Goal: Find specific page/section

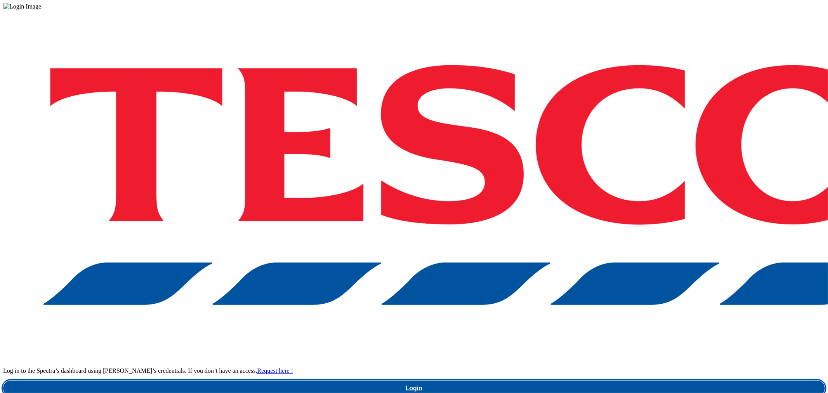
click at [668, 380] on link "Login" at bounding box center [413, 388] width 821 height 16
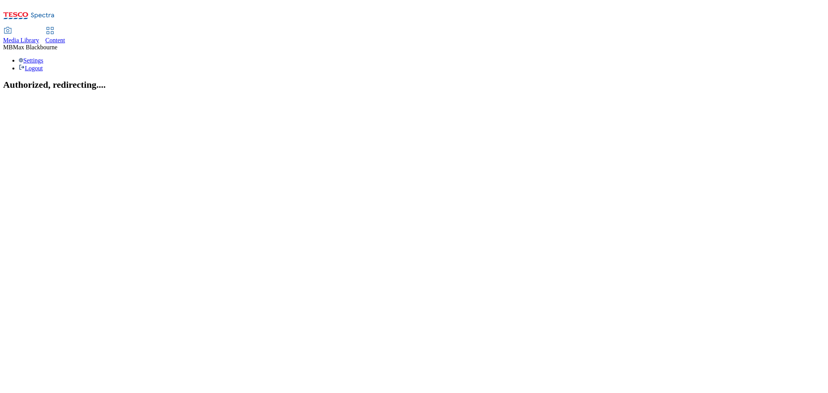
click at [65, 37] on span "Content" at bounding box center [55, 40] width 20 height 7
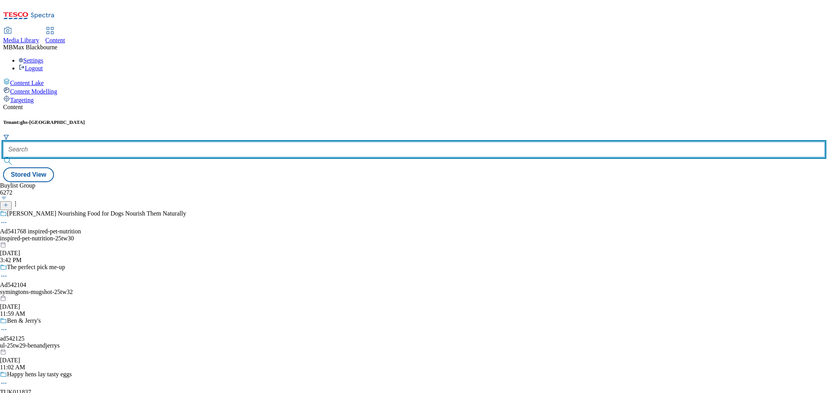
click at [179, 142] on input "text" at bounding box center [413, 150] width 821 height 16
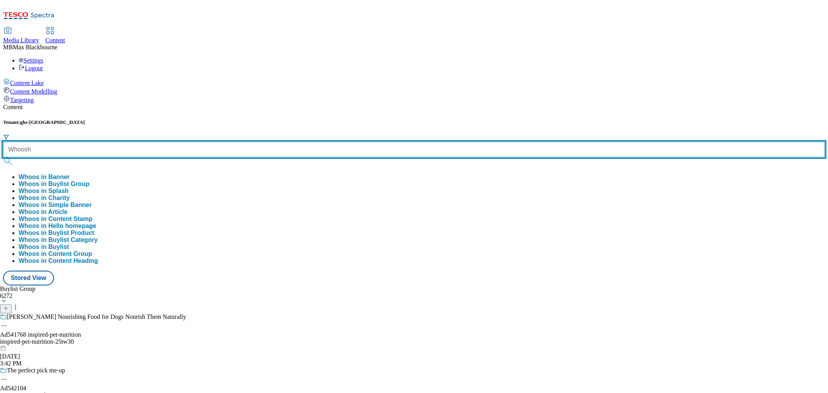
type input "Whoosh"
click at [3, 157] on button "submit" at bounding box center [8, 161] width 11 height 8
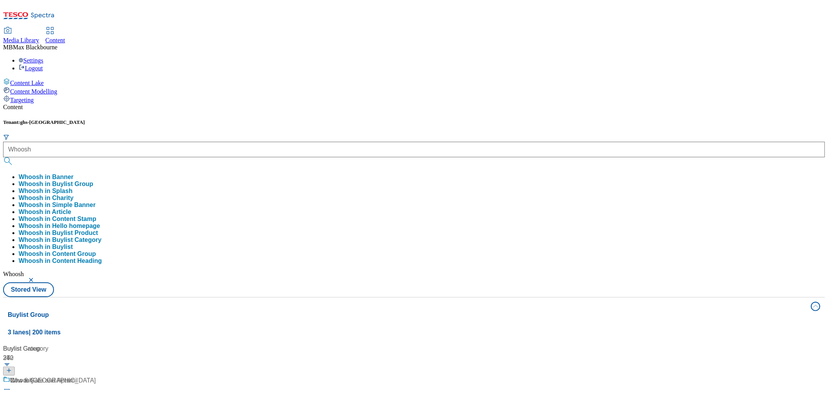
click at [309, 104] on div "Content Tenant: ghs-uk Whoosh Whoosh in Banner Whoosh in Buylist Group Whoosh i…" at bounding box center [413, 370] width 821 height 532
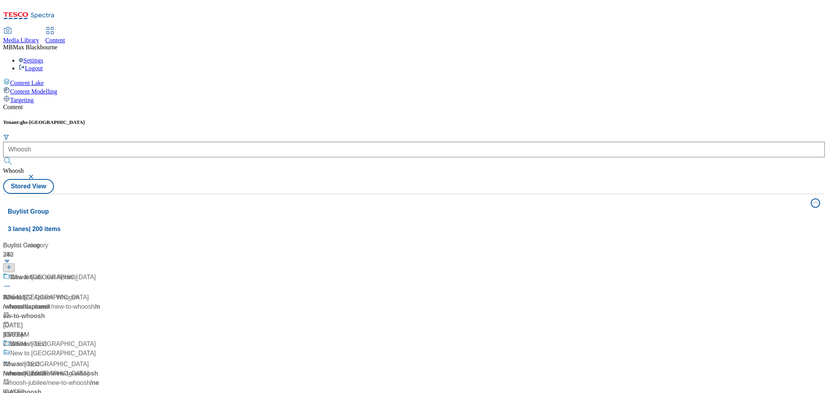
scroll to position [2894, 0]
drag, startPoint x: 373, startPoint y: 213, endPoint x: 373, endPoint y: 120, distance: 92.3
click at [611, 104] on div "Content Tenant: ghs-uk Whoosh Whoosh Stored View Buylist Group 3 lanes | 200 it…" at bounding box center [413, 318] width 821 height 428
